Goal: Information Seeking & Learning: Learn about a topic

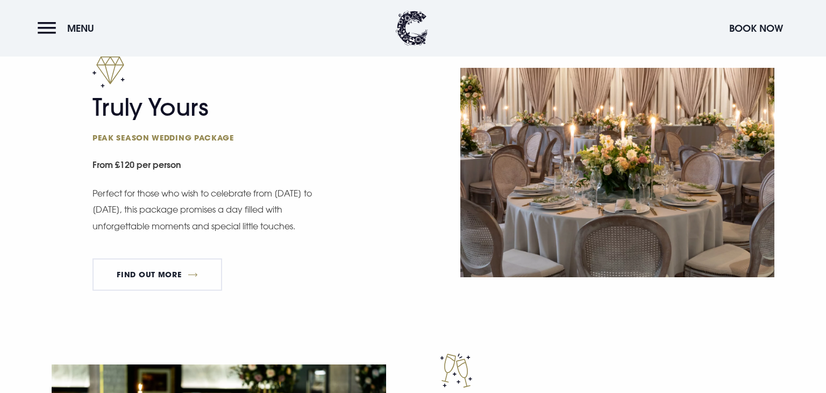
scroll to position [644, 0]
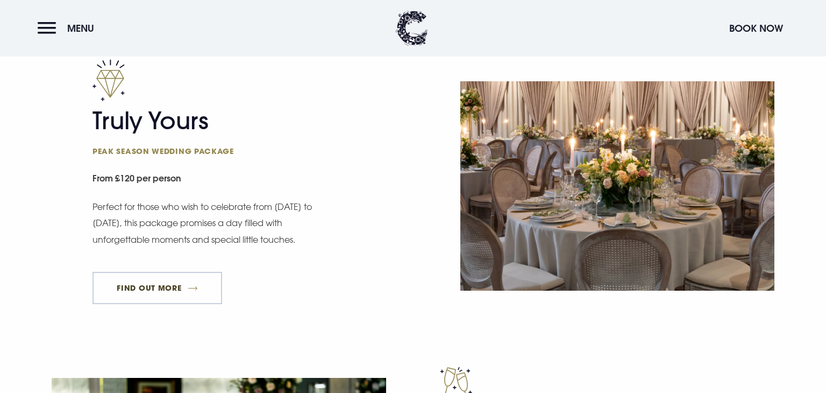
click at [115, 286] on link "FIND OUT MORE" at bounding box center [158, 288] width 130 height 32
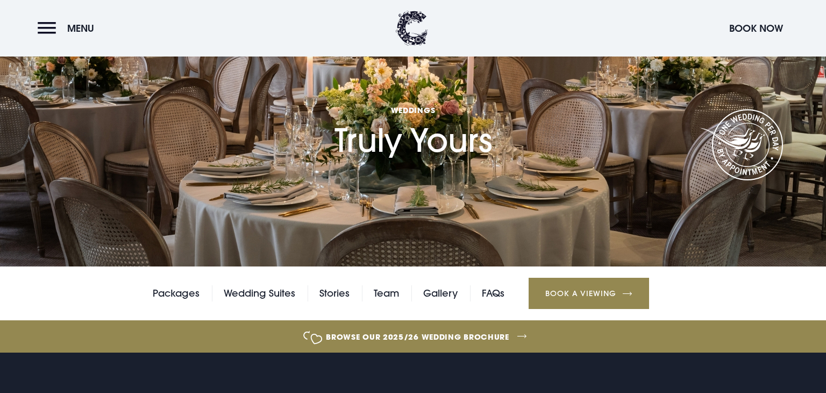
scroll to position [91, 0]
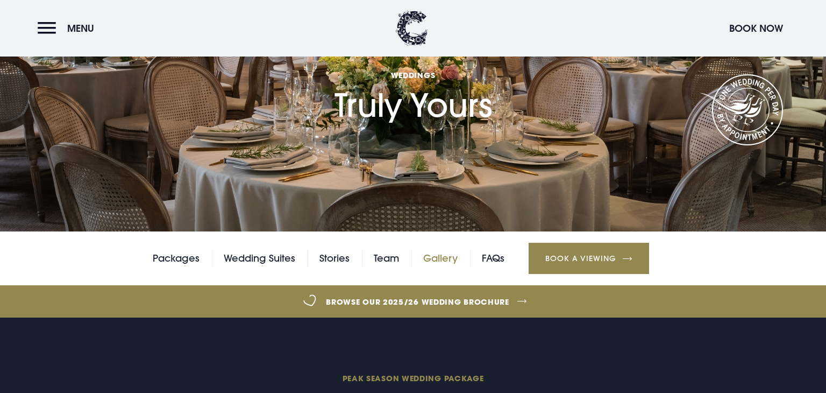
click at [433, 259] on link "Gallery" at bounding box center [440, 258] width 34 height 16
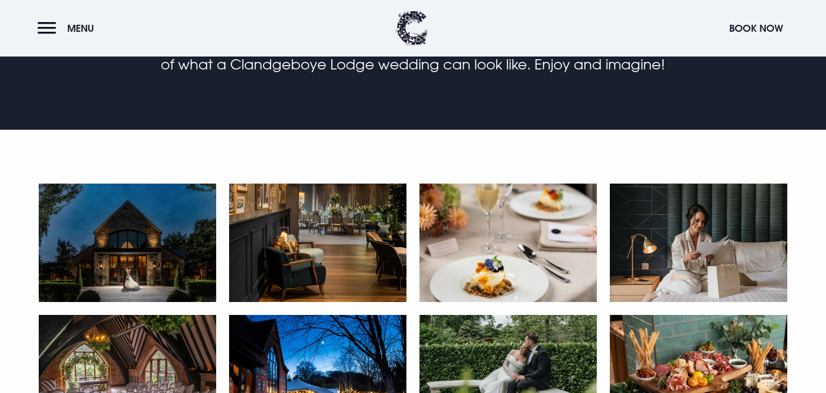
scroll to position [429, 0]
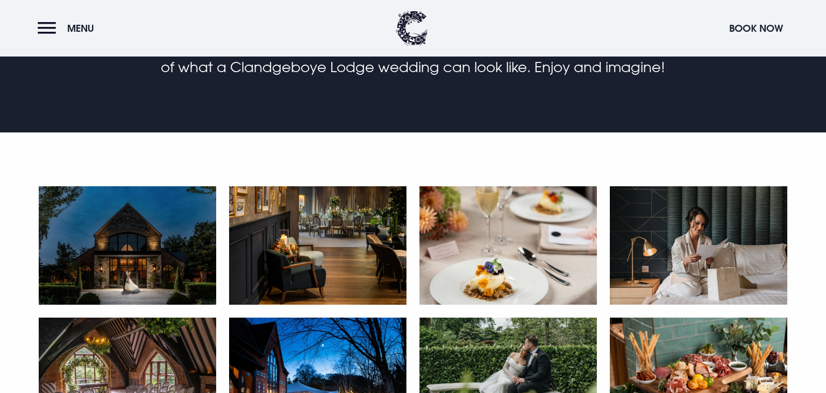
click at [117, 215] on img at bounding box center [127, 245] width 177 height 118
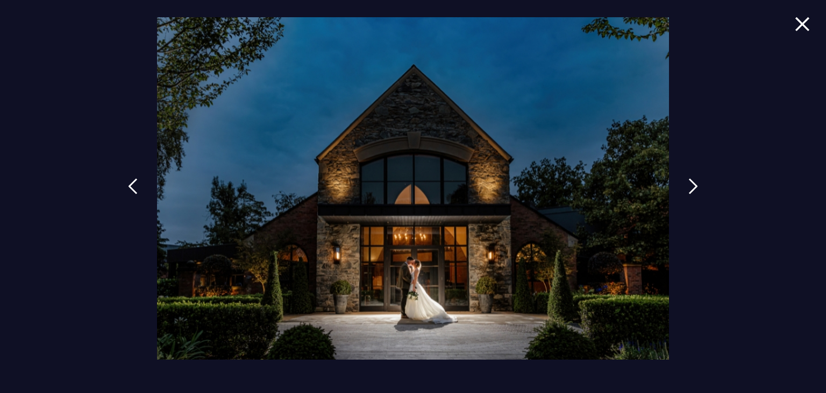
click at [801, 20] on img at bounding box center [802, 24] width 15 height 15
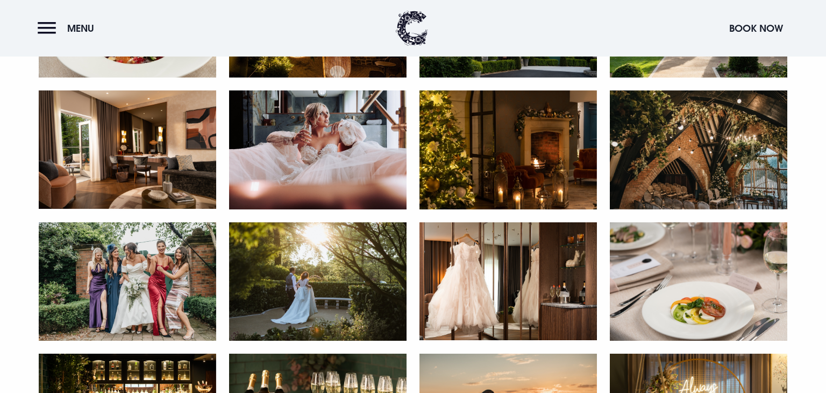
scroll to position [1049, 0]
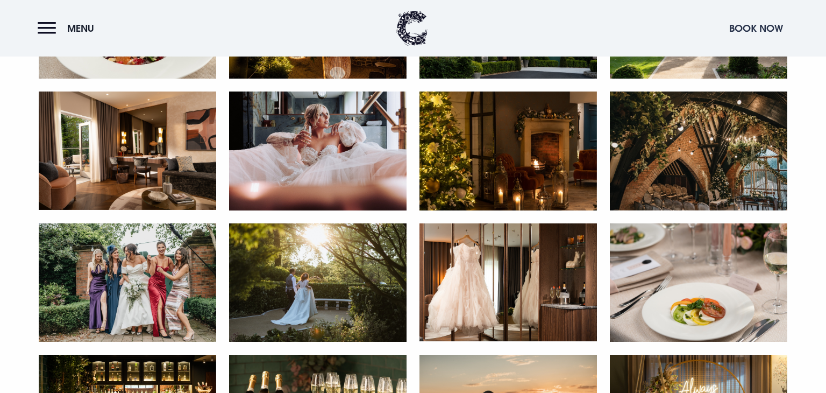
click at [735, 36] on button "Book Now" at bounding box center [756, 28] width 65 height 23
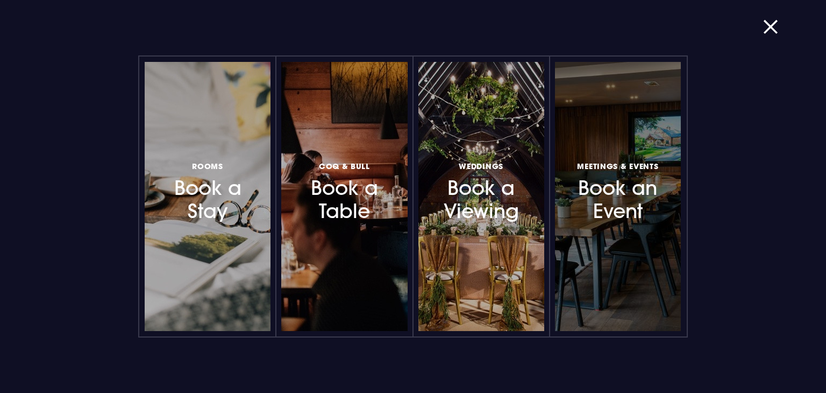
click at [619, 180] on h3 "Meetings & Events Book an Event" at bounding box center [618, 191] width 94 height 64
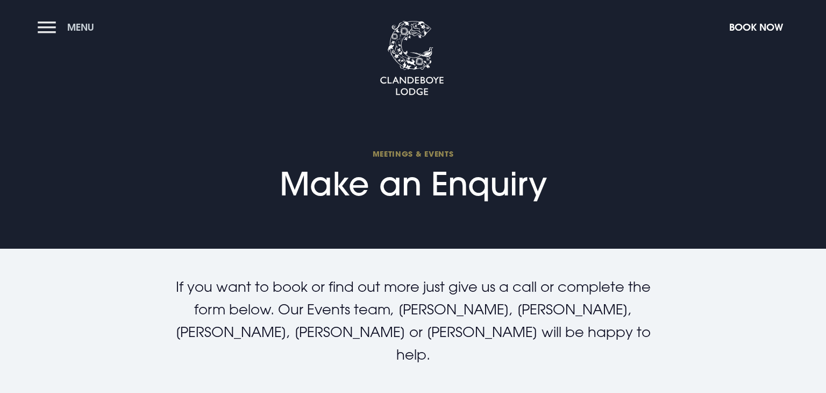
click at [55, 35] on button "Menu" at bounding box center [69, 27] width 62 height 23
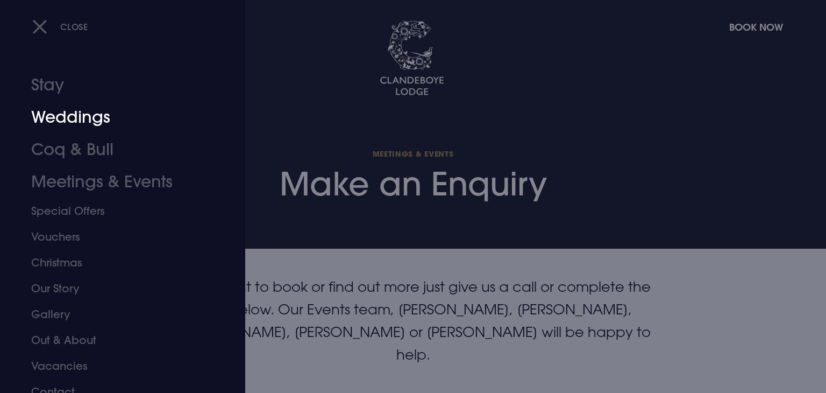
click at [61, 123] on link "Weddings" at bounding box center [116, 117] width 170 height 32
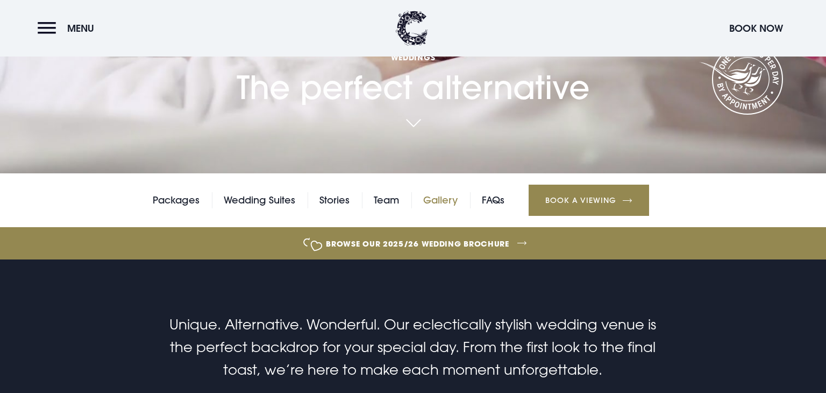
click at [435, 201] on link "Gallery" at bounding box center [440, 200] width 34 height 16
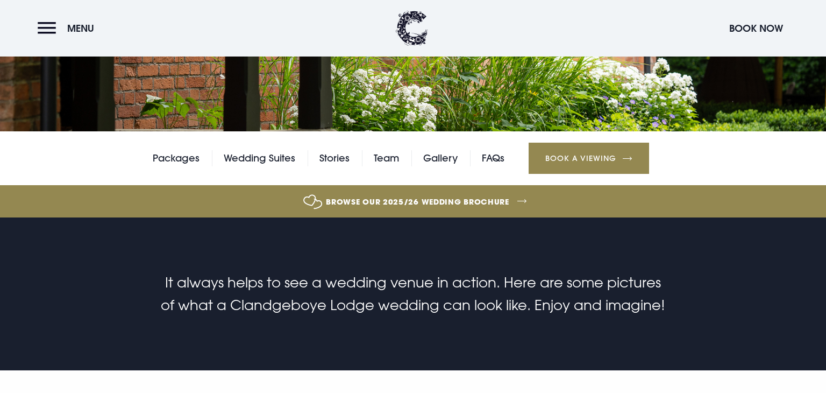
scroll to position [191, 0]
click at [438, 161] on link "Gallery" at bounding box center [440, 158] width 34 height 16
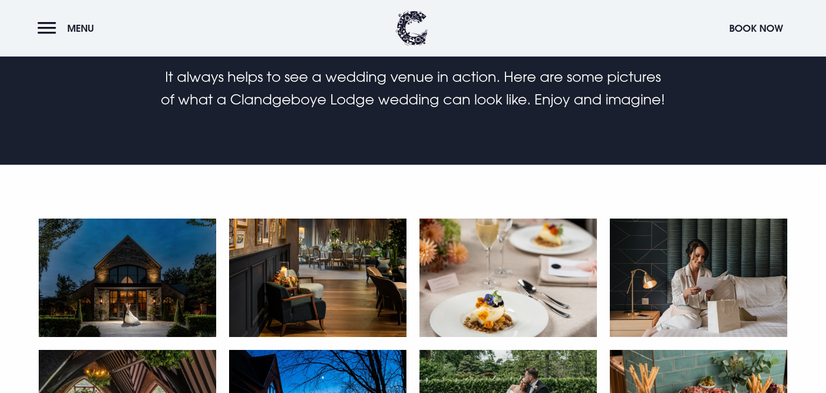
scroll to position [398, 0]
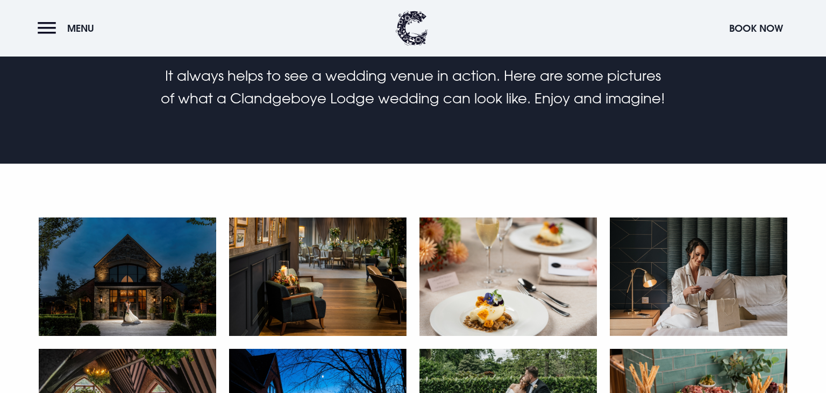
click at [165, 257] on img at bounding box center [127, 276] width 177 height 118
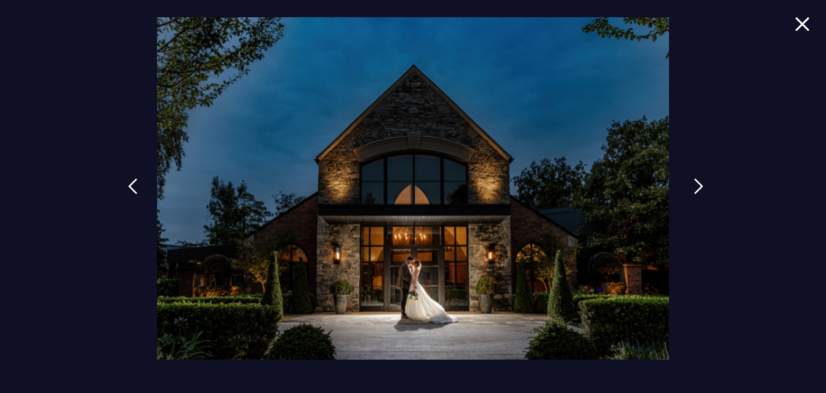
click at [692, 189] on link at bounding box center [698, 193] width 27 height 49
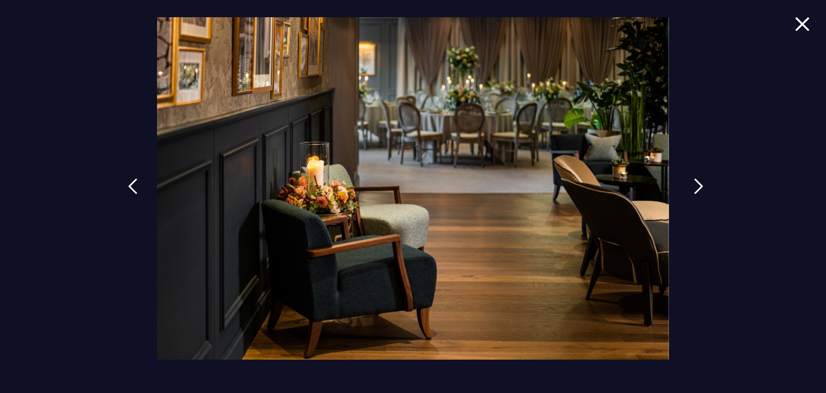
click at [692, 189] on link at bounding box center [698, 193] width 27 height 49
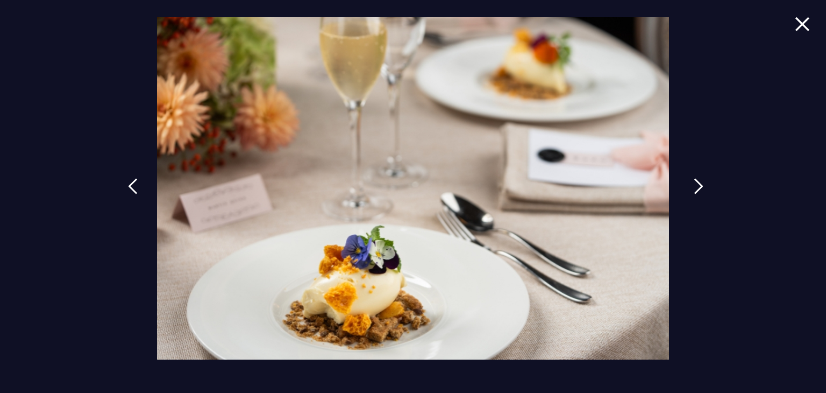
click at [692, 189] on link at bounding box center [698, 193] width 27 height 49
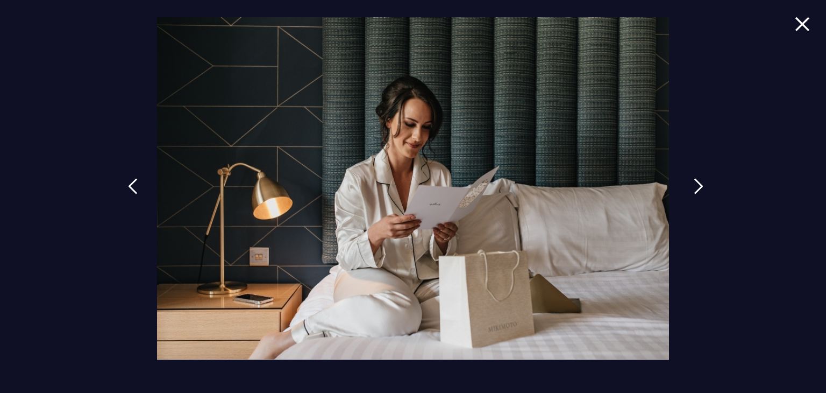
click at [692, 189] on link at bounding box center [698, 193] width 27 height 49
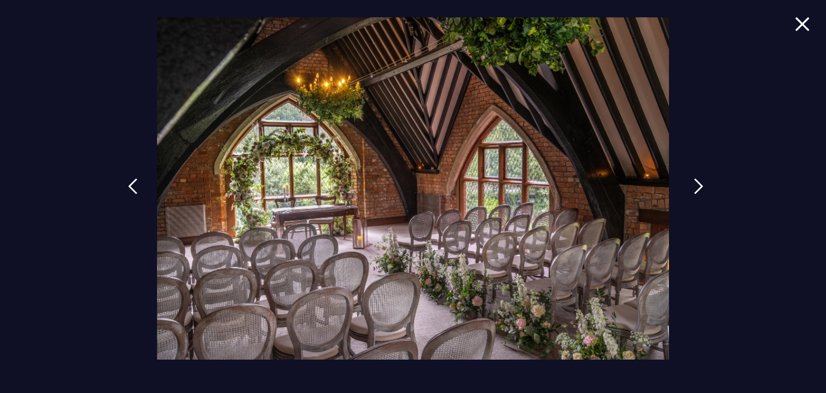
click at [692, 189] on link at bounding box center [698, 193] width 27 height 49
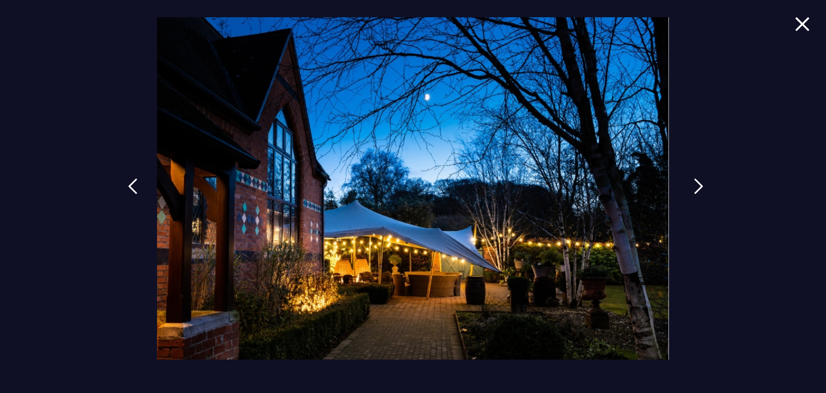
click at [692, 189] on link at bounding box center [698, 193] width 27 height 49
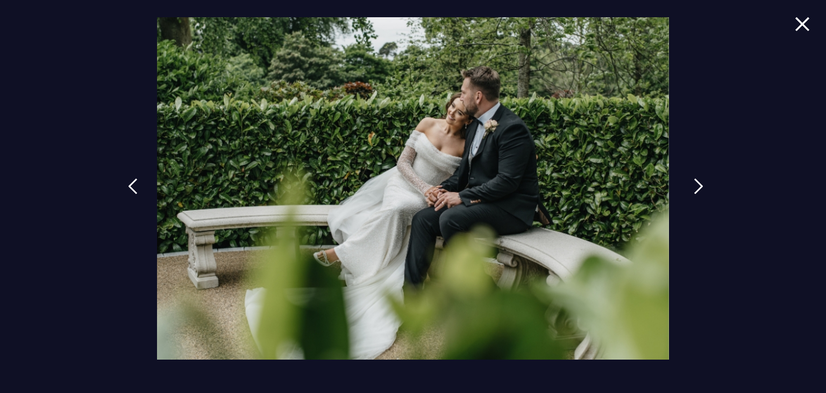
click at [692, 189] on link at bounding box center [698, 193] width 27 height 49
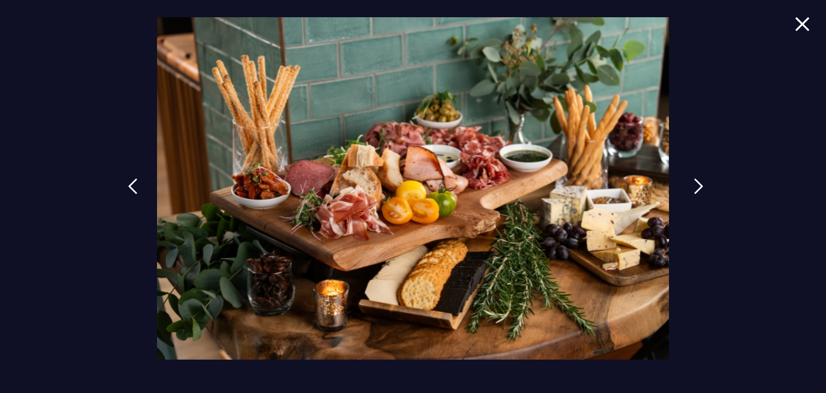
click at [692, 189] on link at bounding box center [698, 193] width 27 height 49
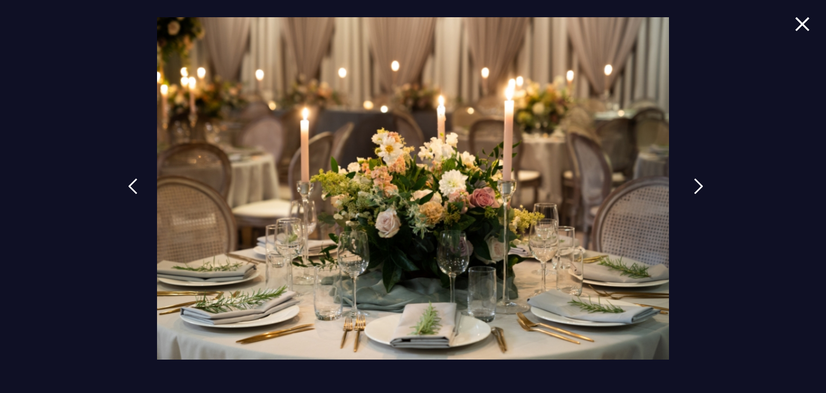
click at [692, 189] on link at bounding box center [698, 193] width 27 height 49
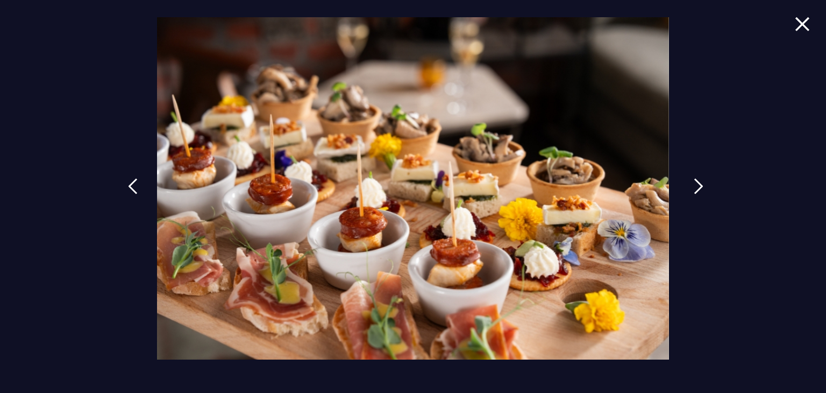
click at [692, 189] on link at bounding box center [698, 193] width 27 height 49
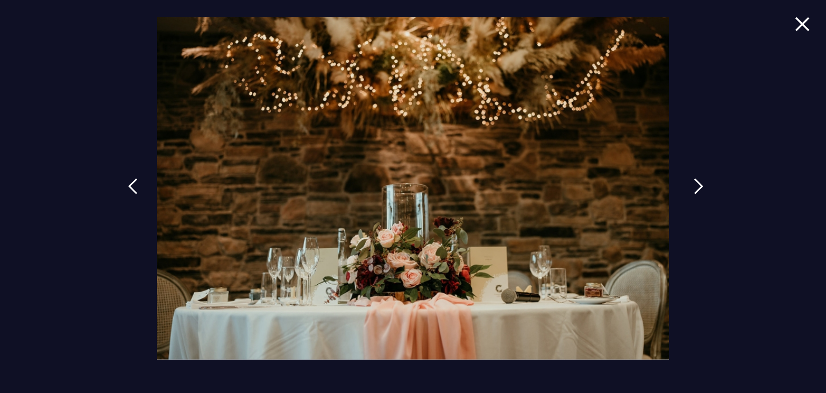
click at [692, 189] on link at bounding box center [698, 193] width 27 height 49
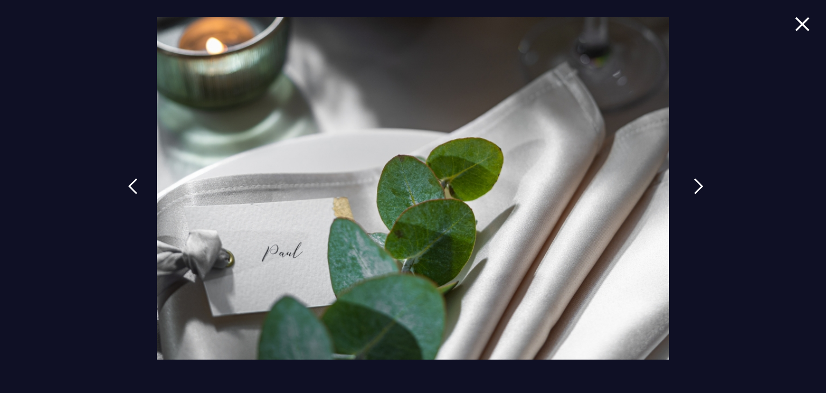
click at [692, 189] on link at bounding box center [698, 193] width 27 height 49
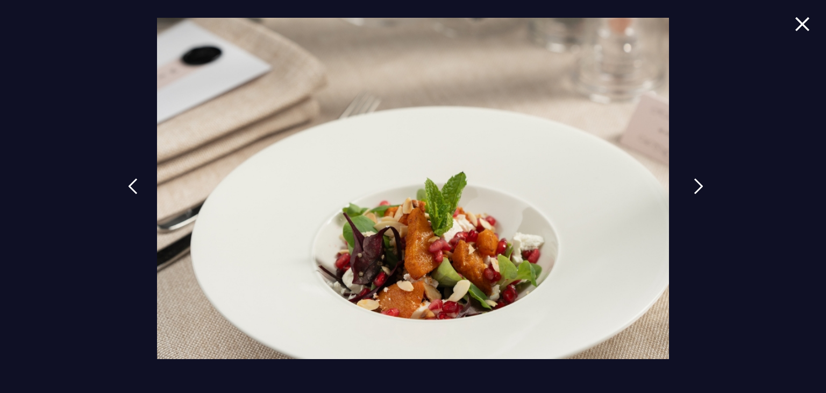
click at [692, 189] on link at bounding box center [698, 193] width 27 height 49
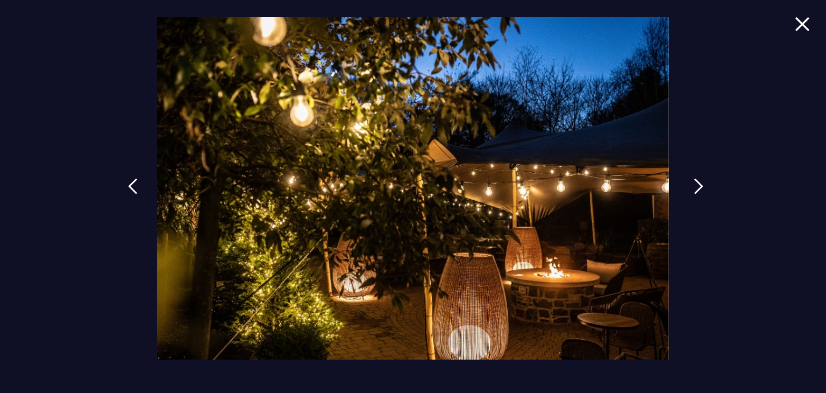
click at [692, 189] on link at bounding box center [698, 193] width 27 height 49
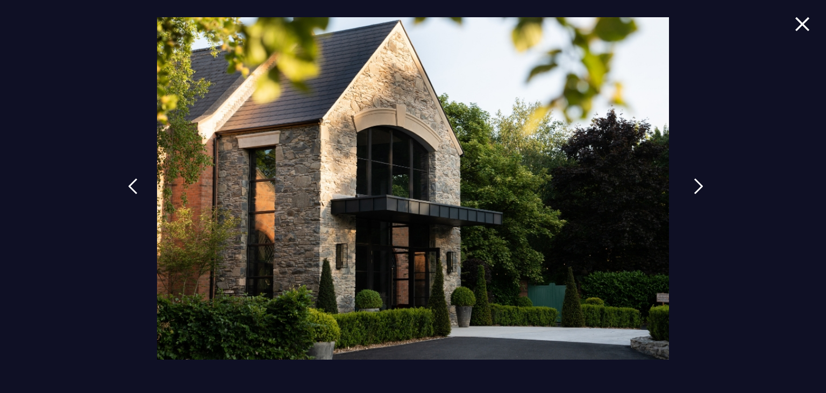
click at [692, 189] on link at bounding box center [698, 193] width 27 height 49
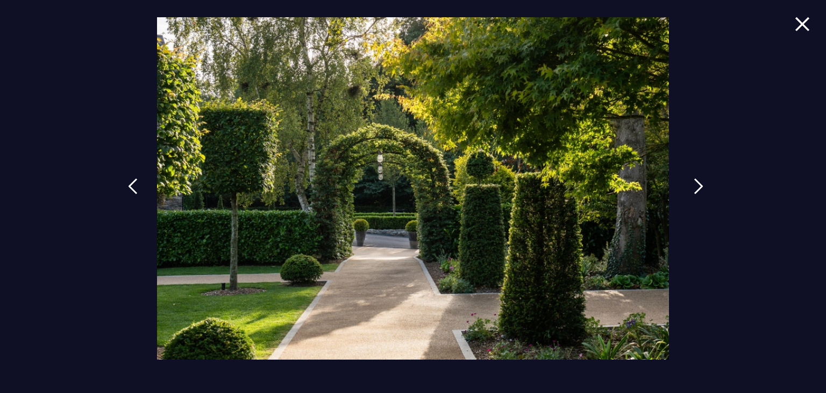
click at [692, 189] on link at bounding box center [698, 193] width 27 height 49
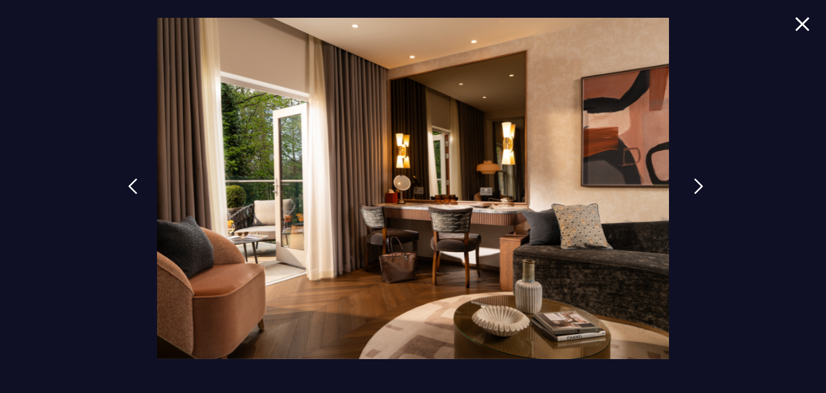
click at [692, 189] on link at bounding box center [698, 193] width 27 height 49
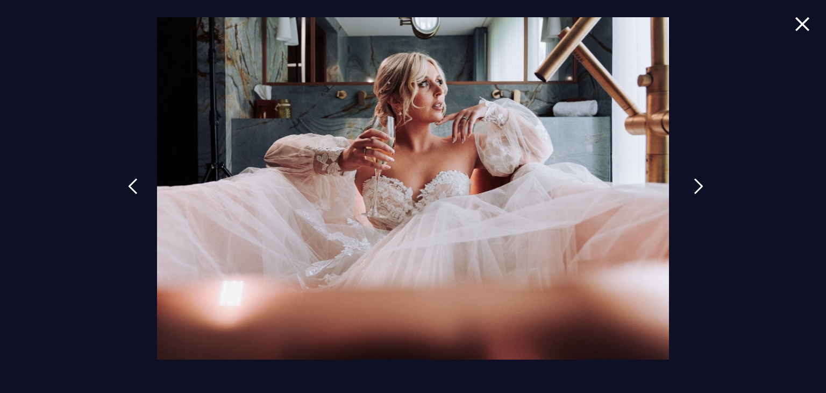
click at [692, 189] on link at bounding box center [698, 193] width 27 height 49
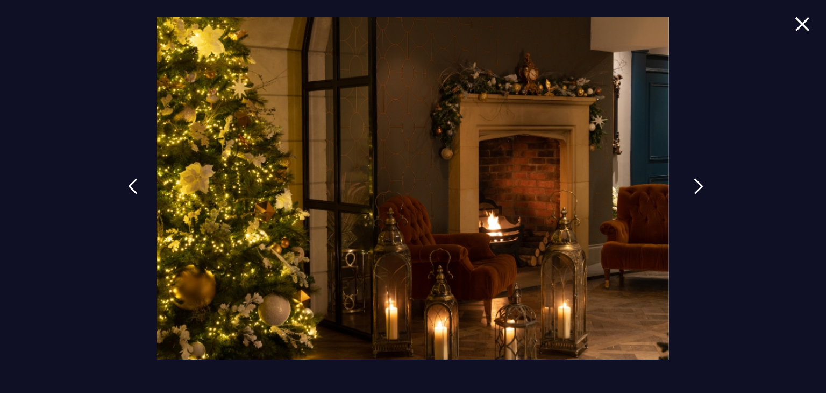
click at [692, 189] on link at bounding box center [698, 193] width 27 height 49
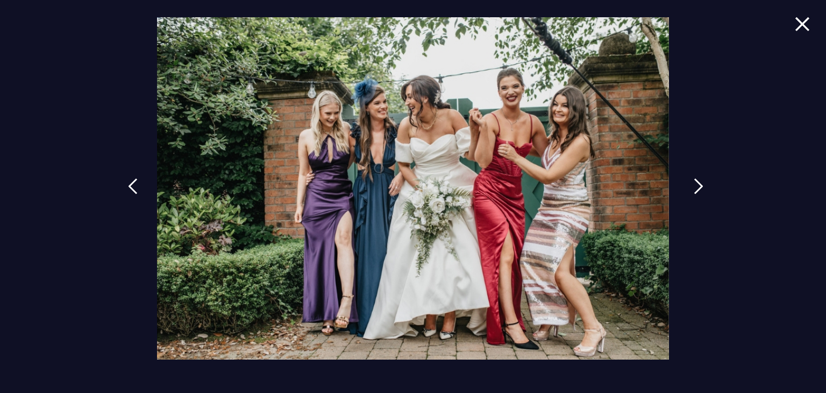
click at [692, 189] on link at bounding box center [698, 193] width 27 height 49
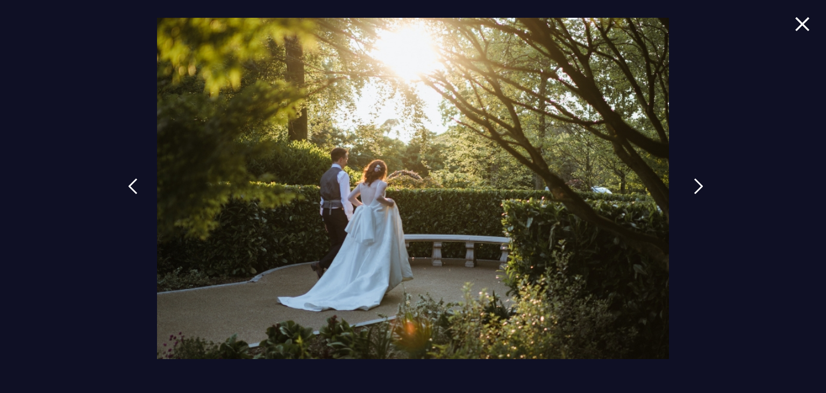
click at [692, 189] on link at bounding box center [698, 193] width 27 height 49
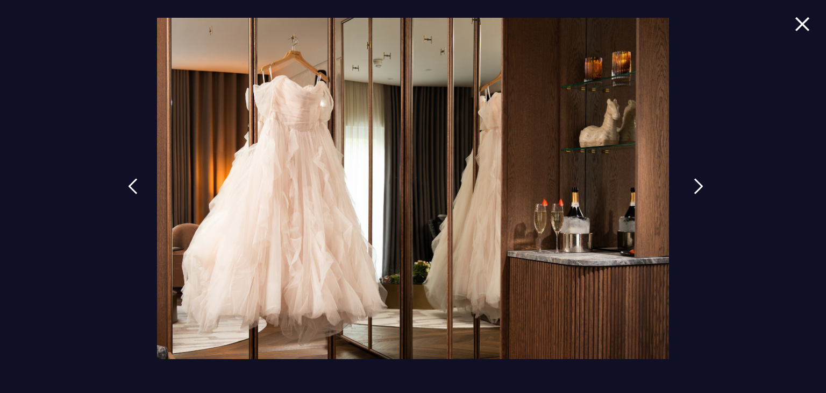
click at [692, 189] on link at bounding box center [698, 193] width 27 height 49
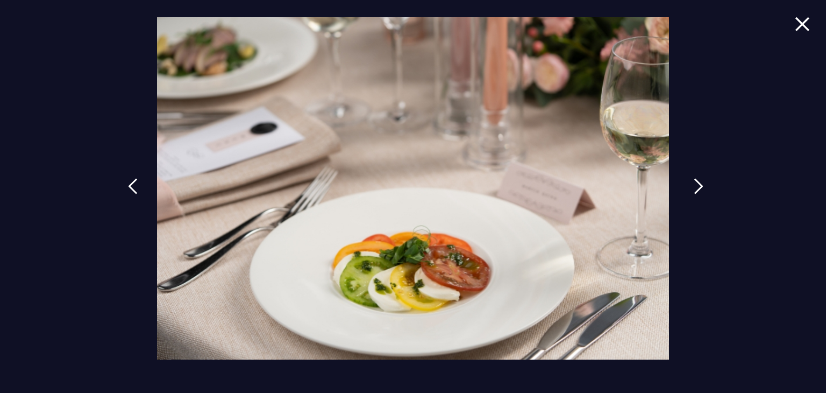
click at [692, 189] on link at bounding box center [698, 193] width 27 height 49
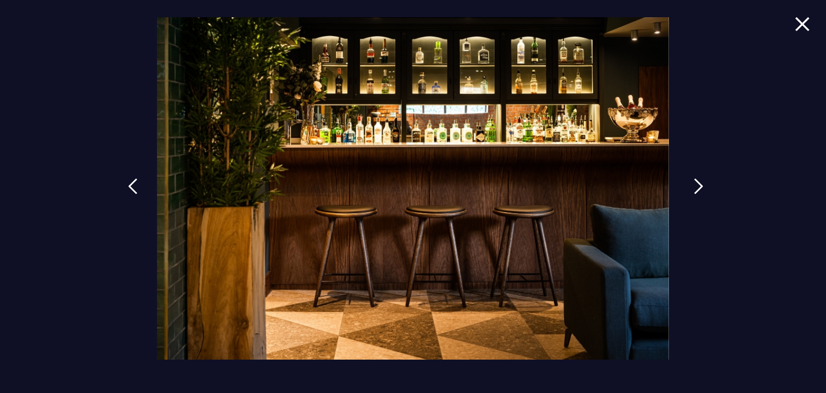
click at [692, 189] on link at bounding box center [698, 193] width 27 height 49
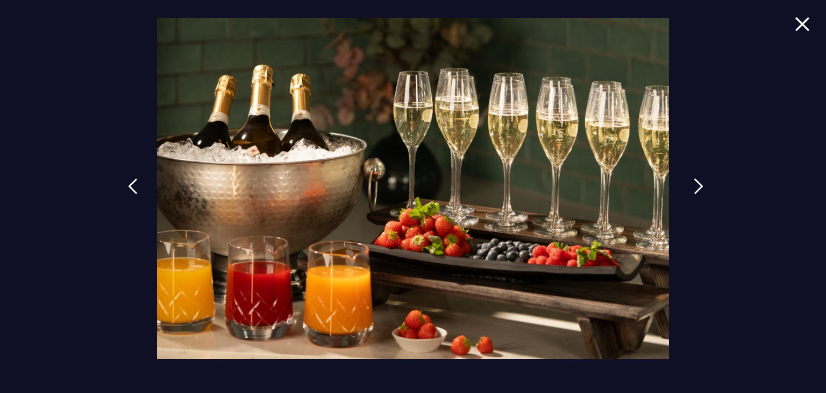
click at [692, 189] on link at bounding box center [698, 193] width 27 height 49
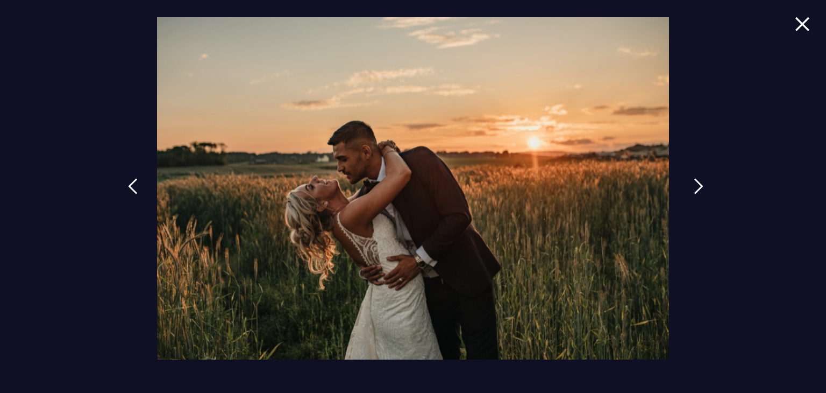
click at [692, 189] on link at bounding box center [698, 193] width 27 height 49
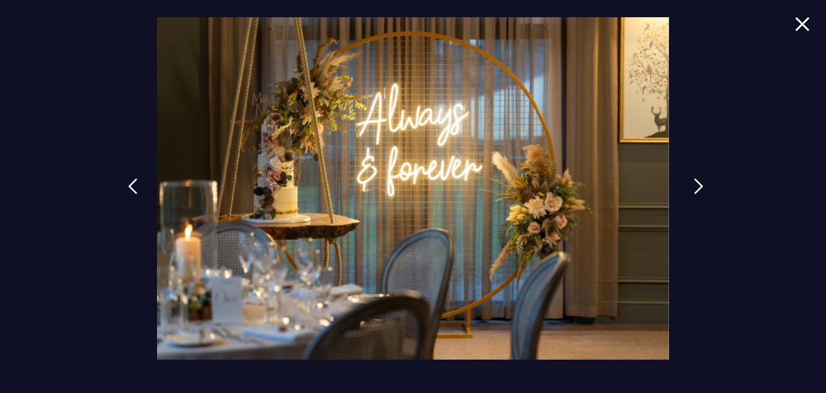
click at [692, 189] on link at bounding box center [698, 193] width 27 height 49
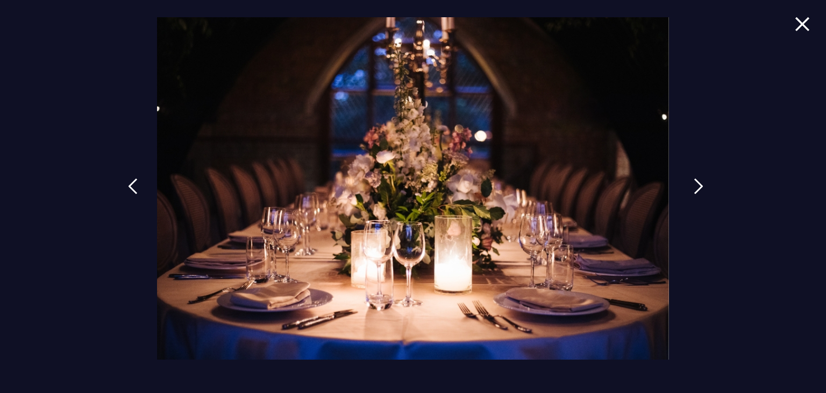
click at [692, 189] on link at bounding box center [698, 193] width 27 height 49
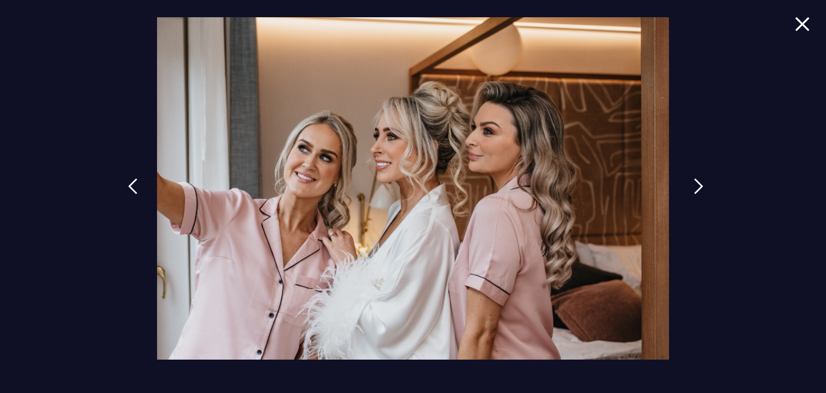
click at [692, 189] on link at bounding box center [698, 193] width 27 height 49
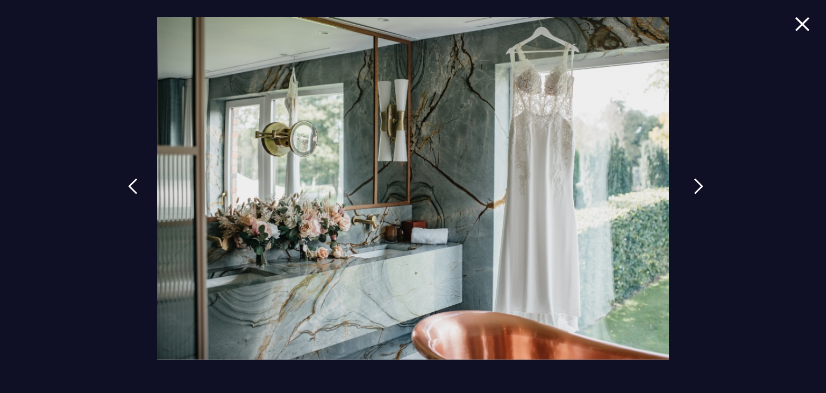
click at [692, 189] on link at bounding box center [698, 193] width 27 height 49
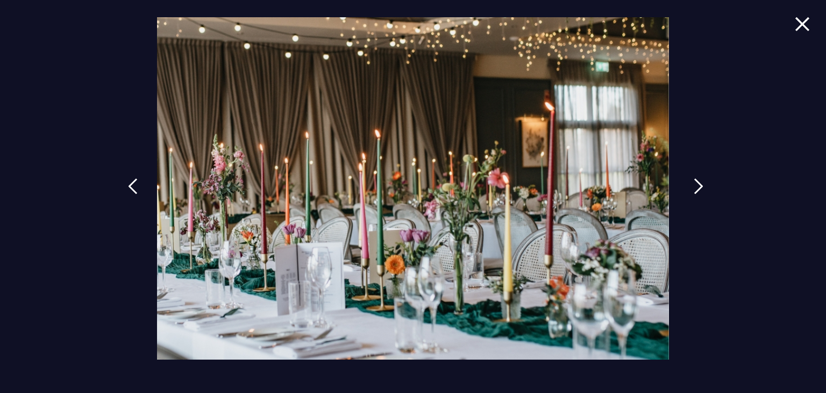
click at [692, 189] on link at bounding box center [698, 193] width 27 height 49
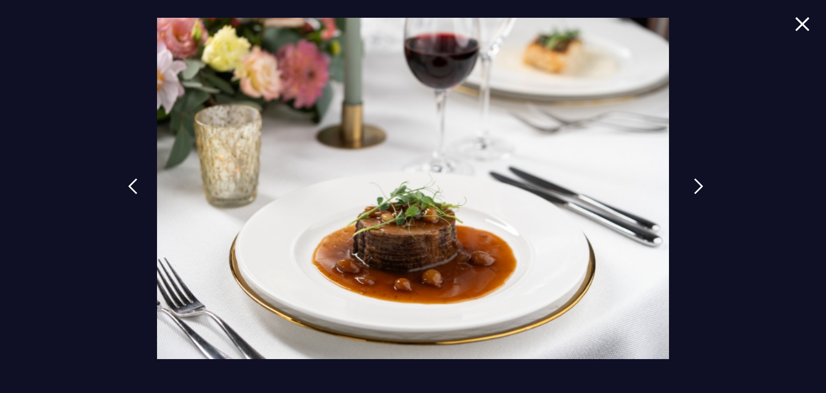
click at [692, 189] on link at bounding box center [698, 193] width 27 height 49
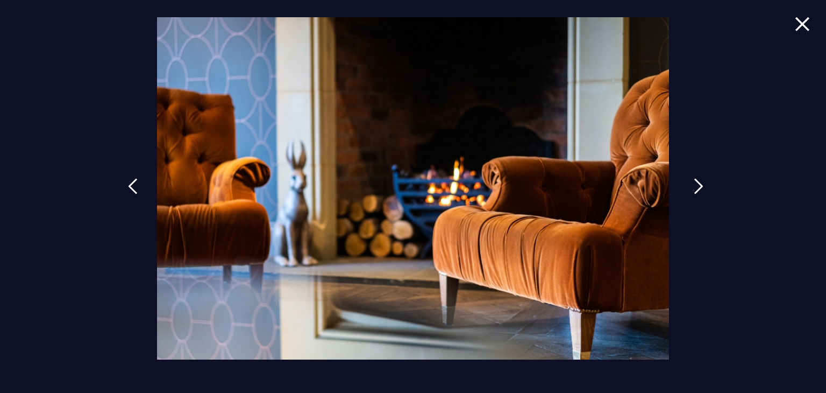
click at [692, 189] on link at bounding box center [698, 193] width 27 height 49
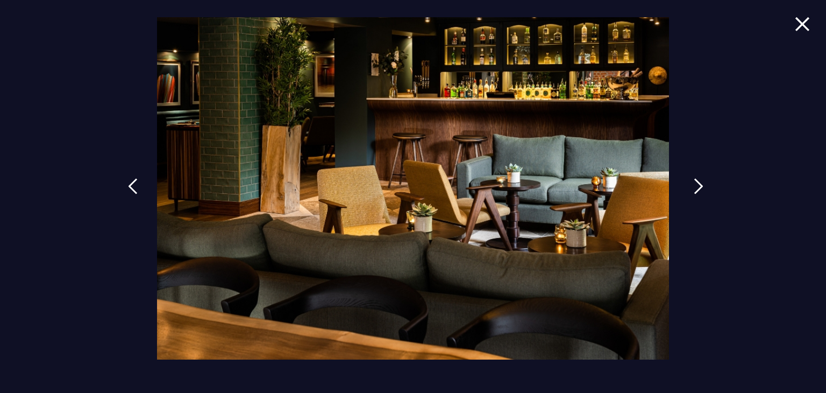
click at [692, 189] on link at bounding box center [698, 193] width 27 height 49
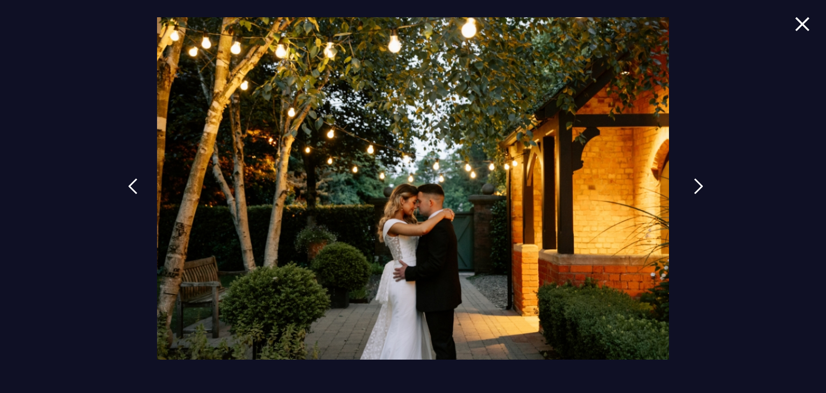
click at [692, 189] on link at bounding box center [698, 193] width 27 height 49
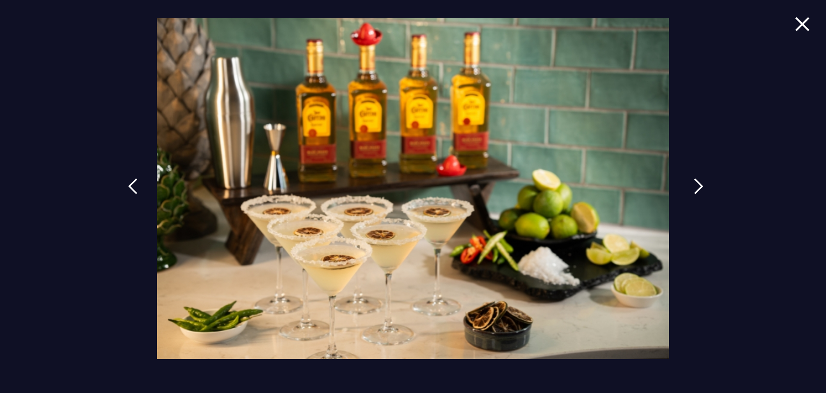
click at [692, 189] on link at bounding box center [698, 193] width 27 height 49
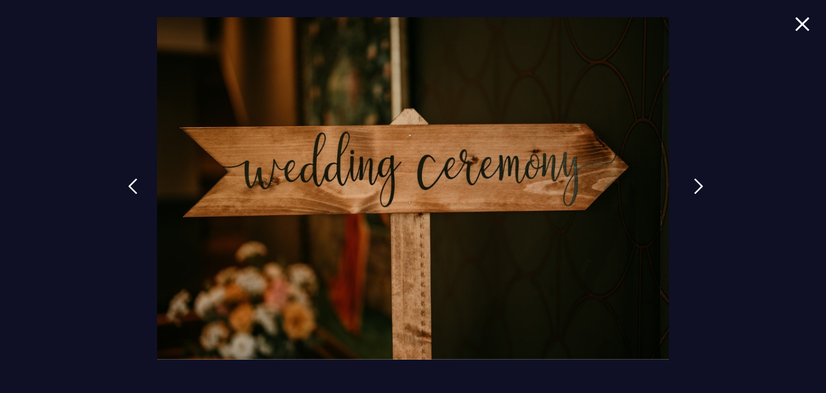
click at [692, 189] on link at bounding box center [698, 193] width 27 height 49
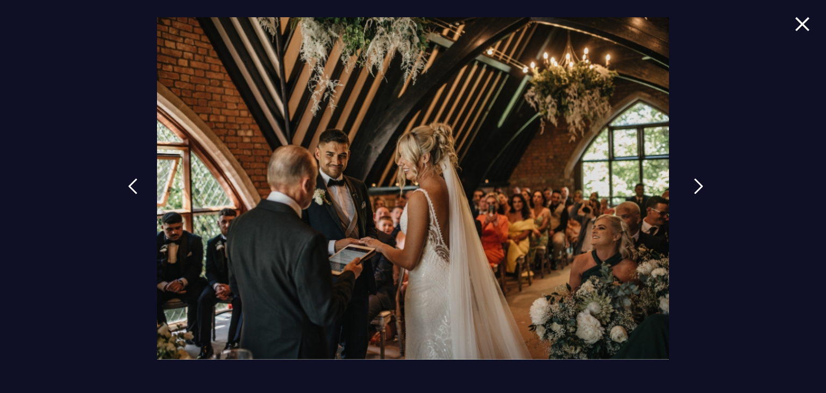
click at [692, 189] on link at bounding box center [698, 193] width 27 height 49
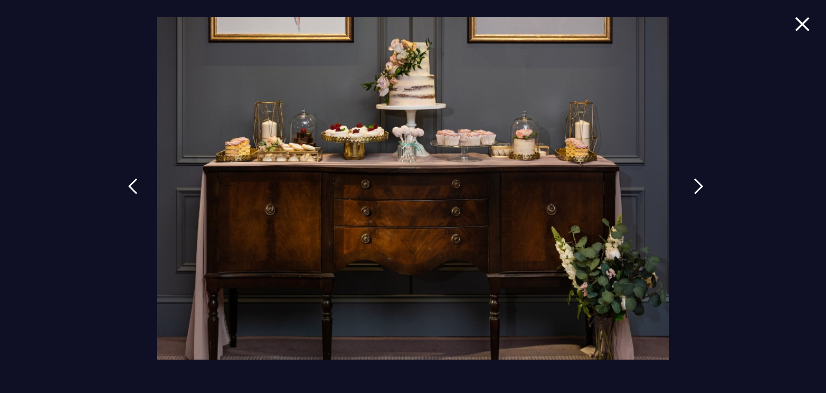
click at [692, 189] on link at bounding box center [698, 193] width 27 height 49
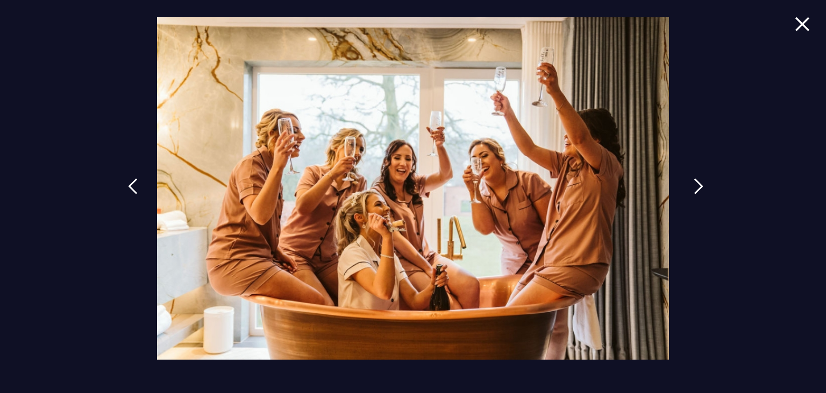
click at [692, 189] on link at bounding box center [698, 193] width 27 height 49
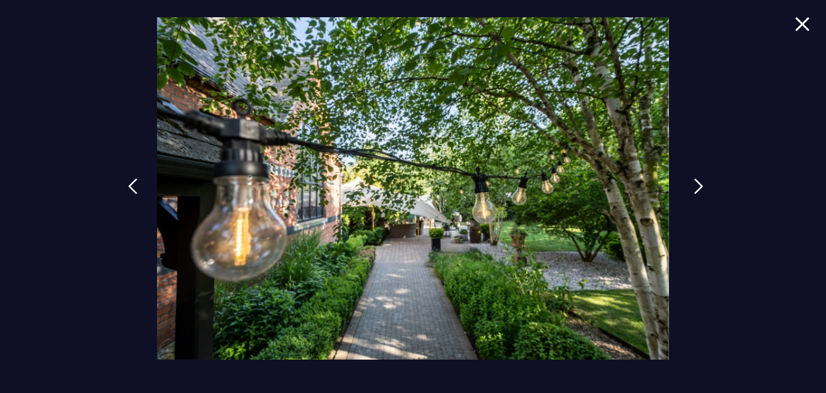
click at [692, 189] on link at bounding box center [698, 193] width 27 height 49
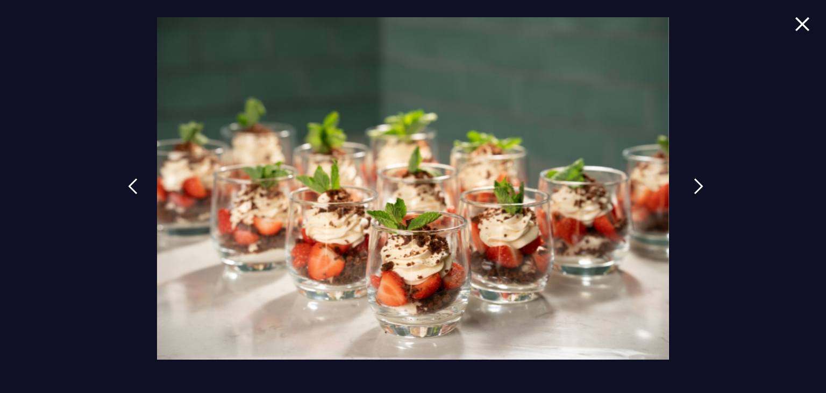
click at [692, 189] on link at bounding box center [698, 193] width 27 height 49
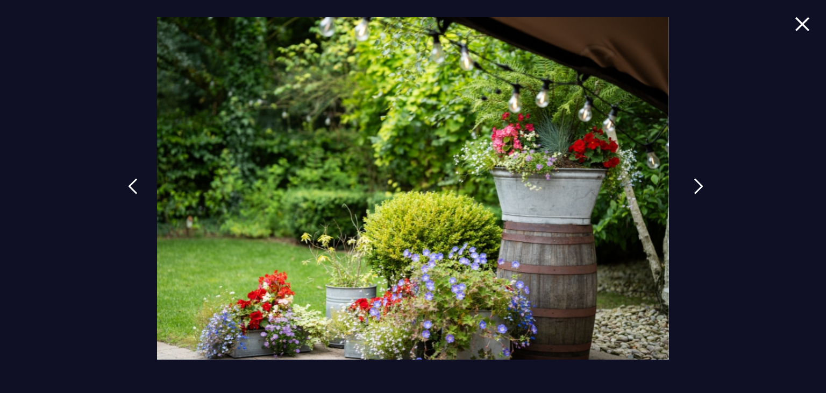
click at [692, 189] on link at bounding box center [698, 193] width 27 height 49
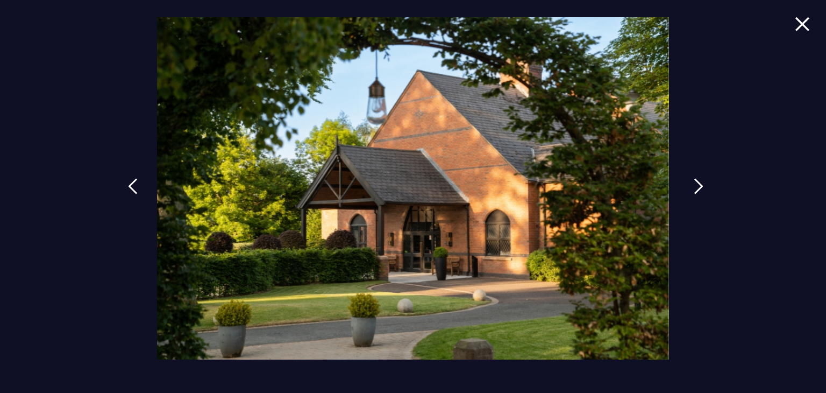
click at [692, 189] on link at bounding box center [698, 193] width 27 height 49
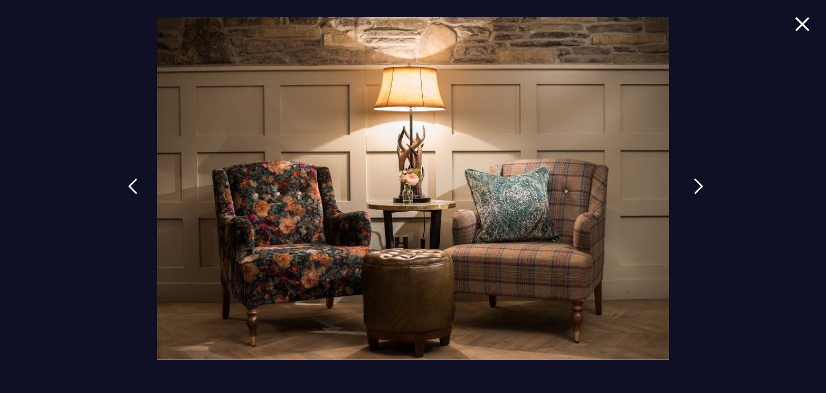
click at [692, 189] on link at bounding box center [698, 193] width 27 height 49
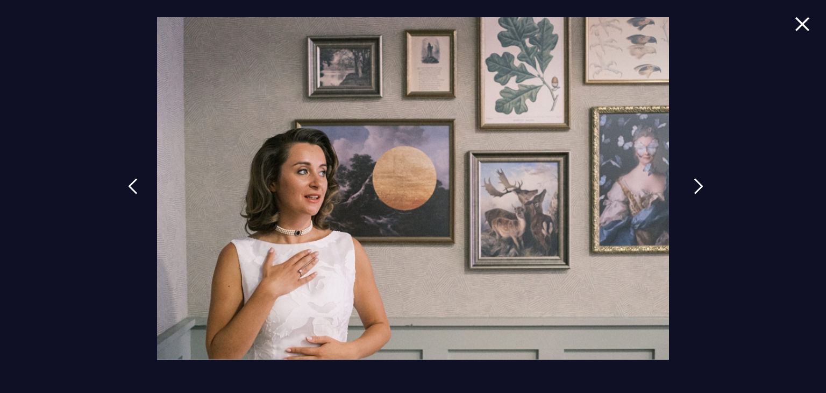
click at [692, 189] on link at bounding box center [698, 193] width 27 height 49
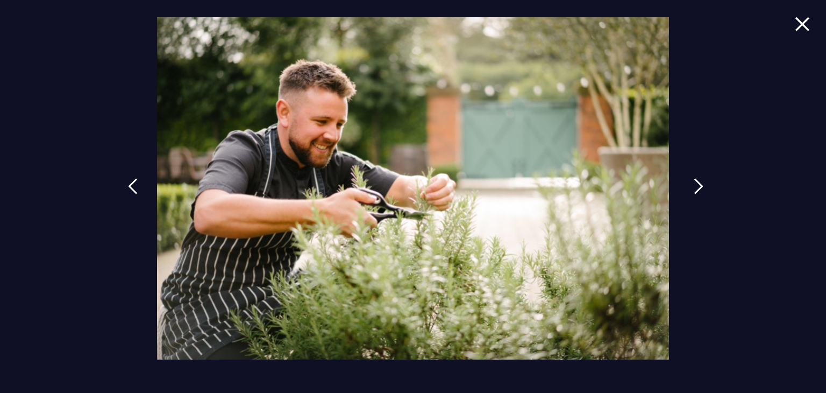
click at [692, 189] on link at bounding box center [698, 193] width 27 height 49
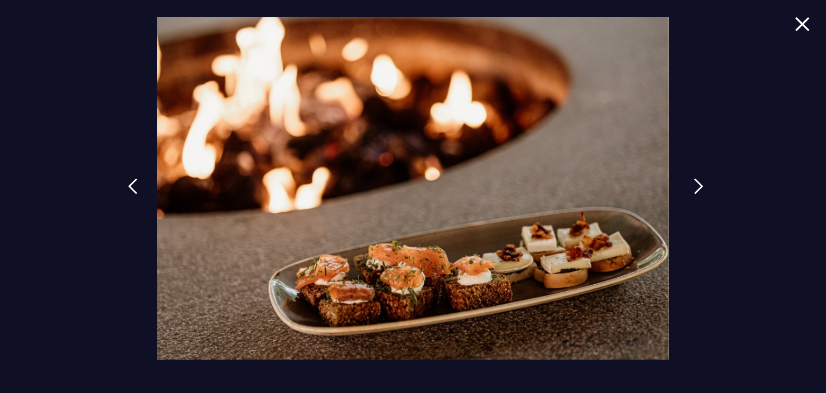
click at [692, 189] on link at bounding box center [698, 193] width 27 height 49
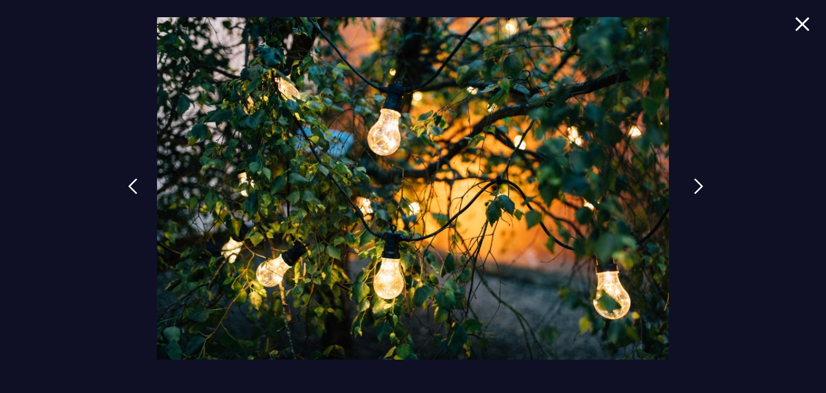
click at [692, 189] on link at bounding box center [698, 193] width 27 height 49
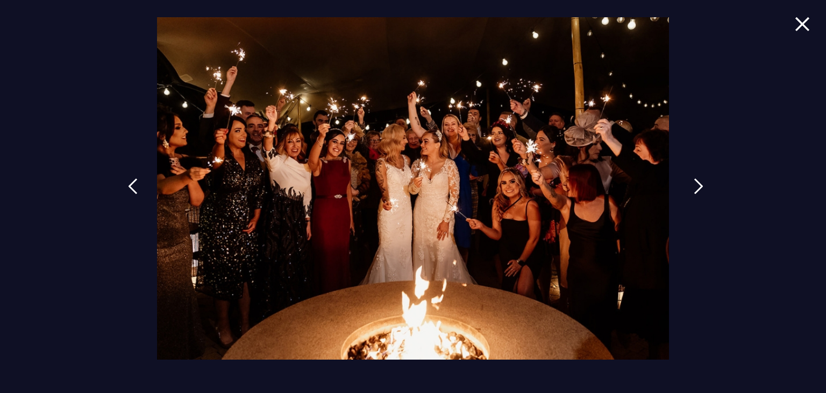
click at [692, 189] on link at bounding box center [698, 193] width 27 height 49
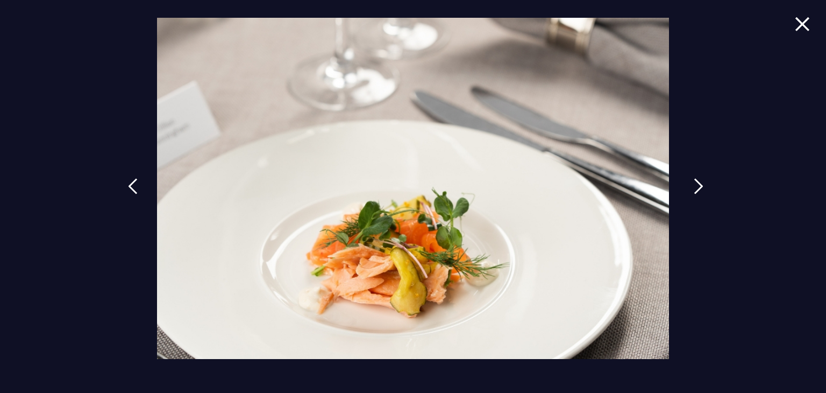
click at [692, 189] on link at bounding box center [698, 193] width 27 height 49
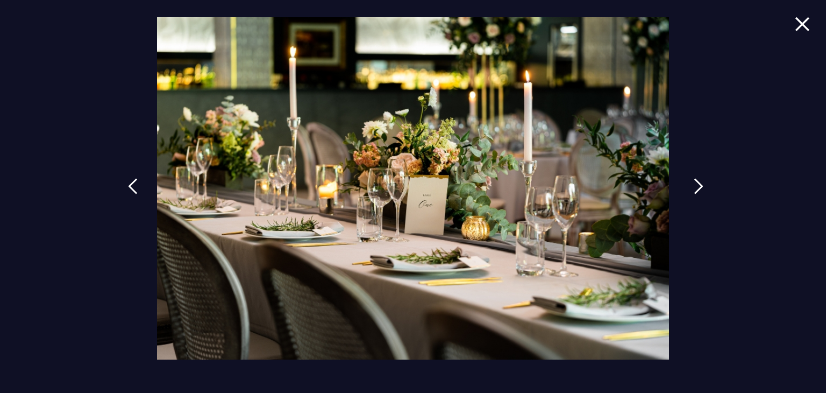
click at [692, 189] on link at bounding box center [698, 193] width 27 height 49
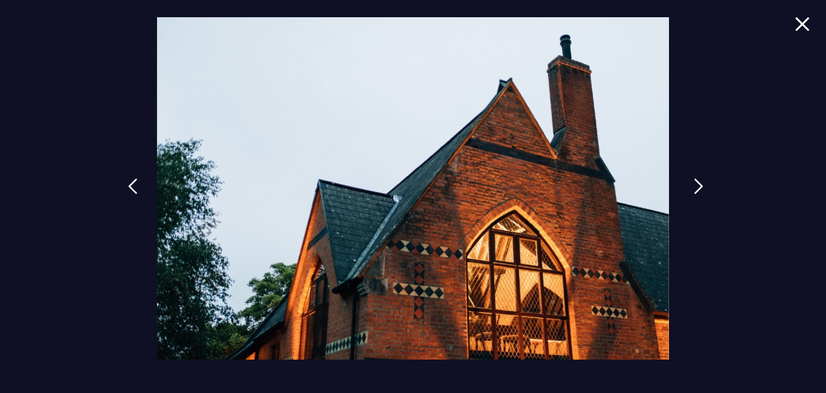
click at [692, 189] on link at bounding box center [698, 193] width 27 height 49
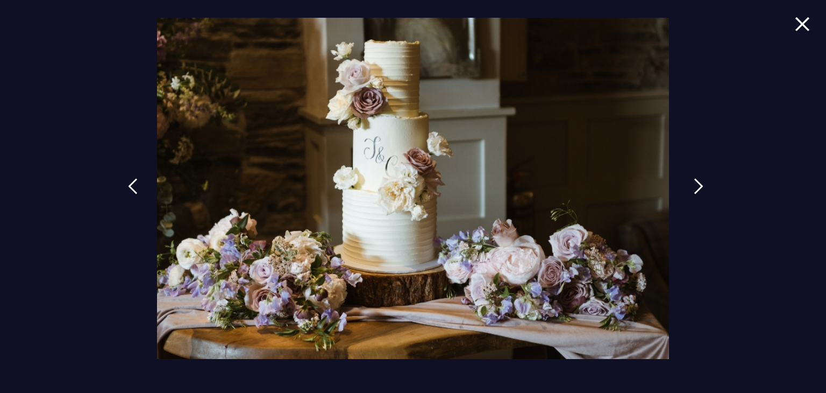
click at [692, 189] on link at bounding box center [698, 193] width 27 height 49
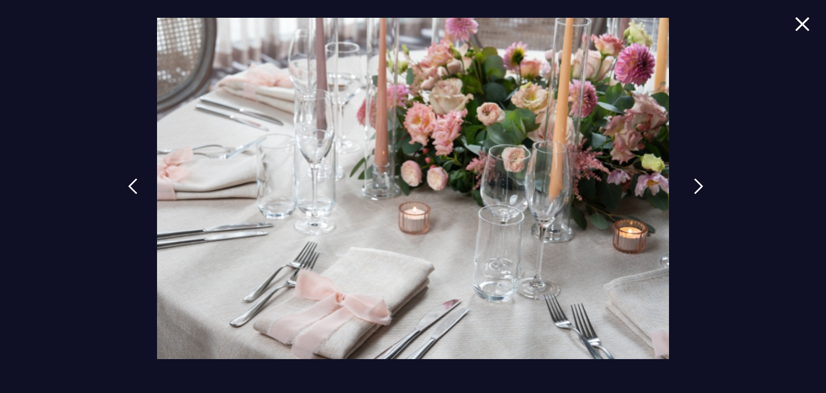
click at [692, 189] on link at bounding box center [698, 193] width 27 height 49
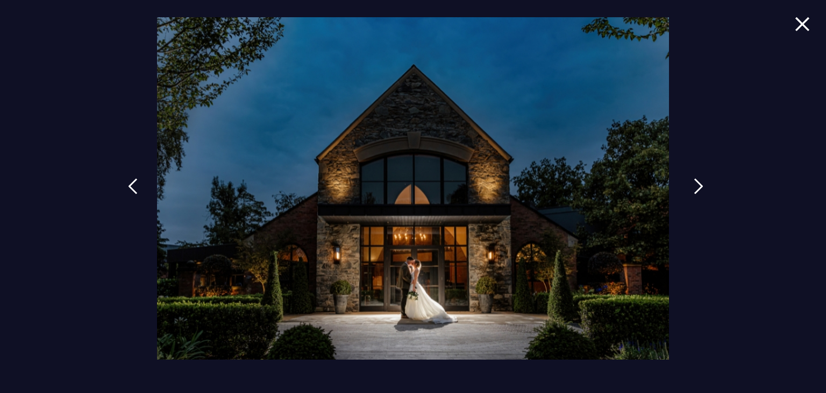
click at [692, 189] on link at bounding box center [698, 193] width 27 height 49
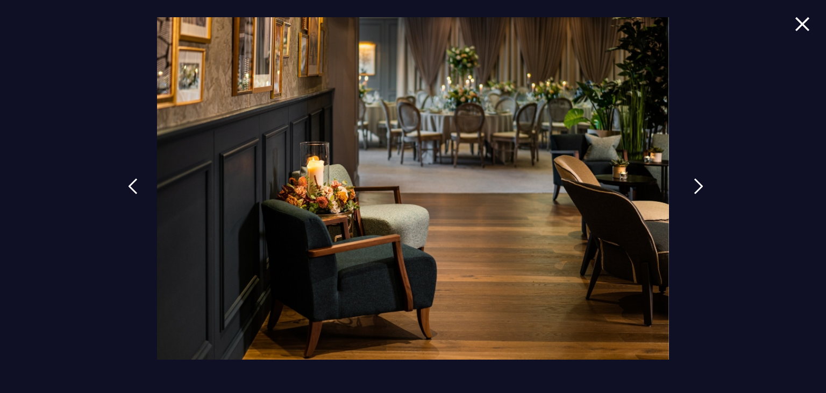
click at [692, 189] on link at bounding box center [698, 193] width 27 height 49
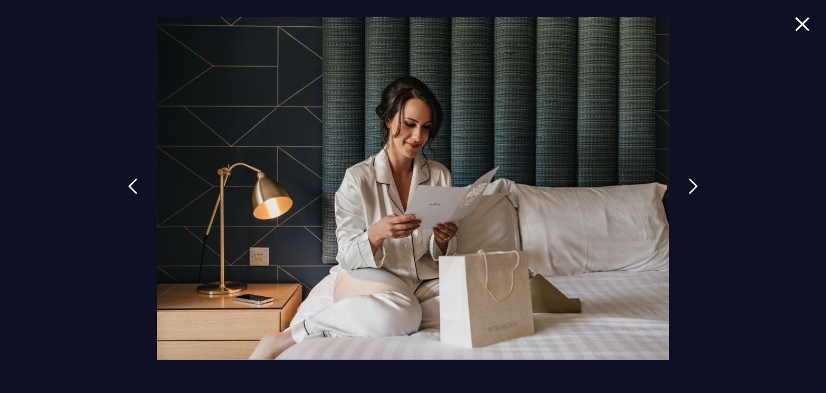
click at [807, 25] on img at bounding box center [802, 24] width 15 height 15
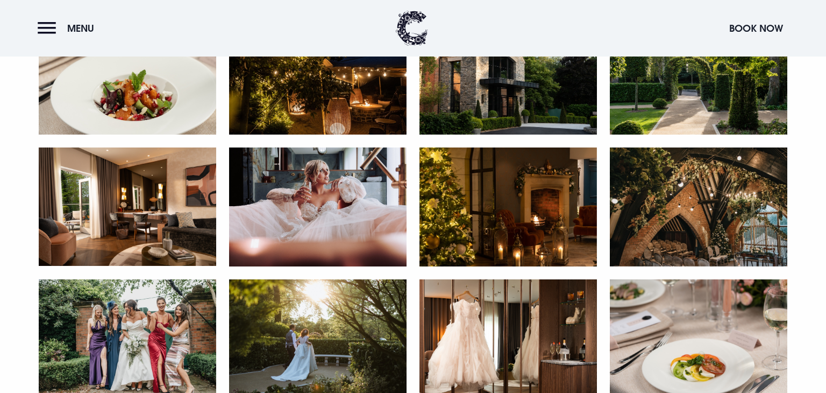
scroll to position [1002, 0]
